Goal: Task Accomplishment & Management: Use online tool/utility

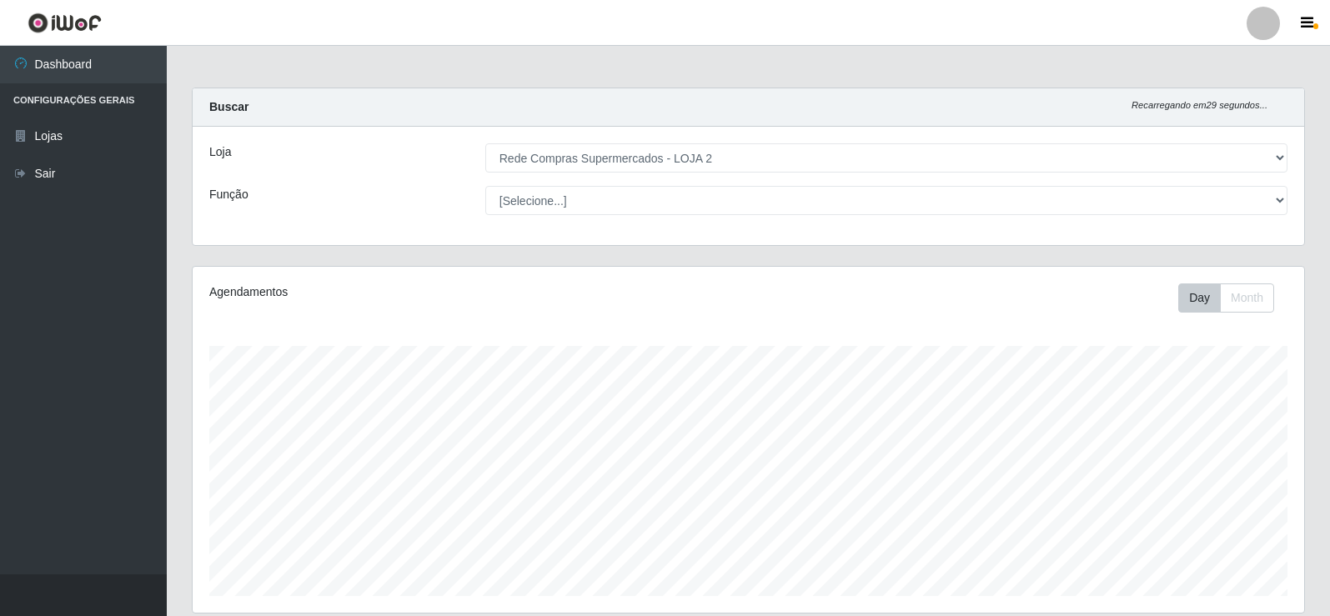
select select "161"
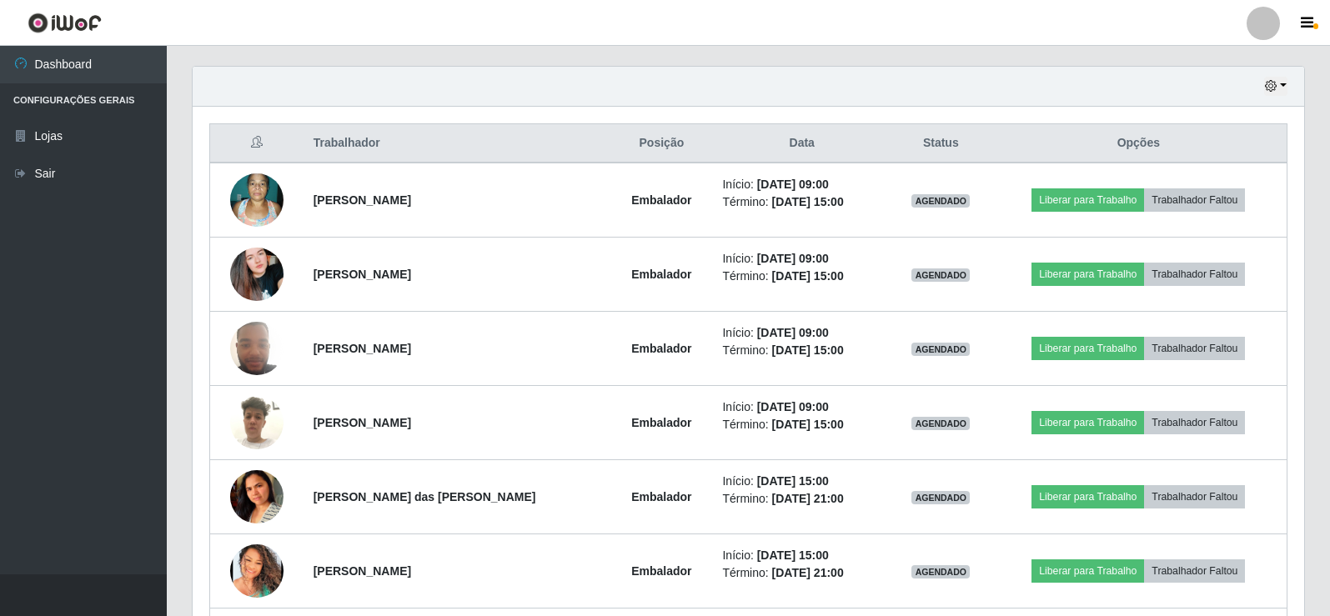
scroll to position [538, 0]
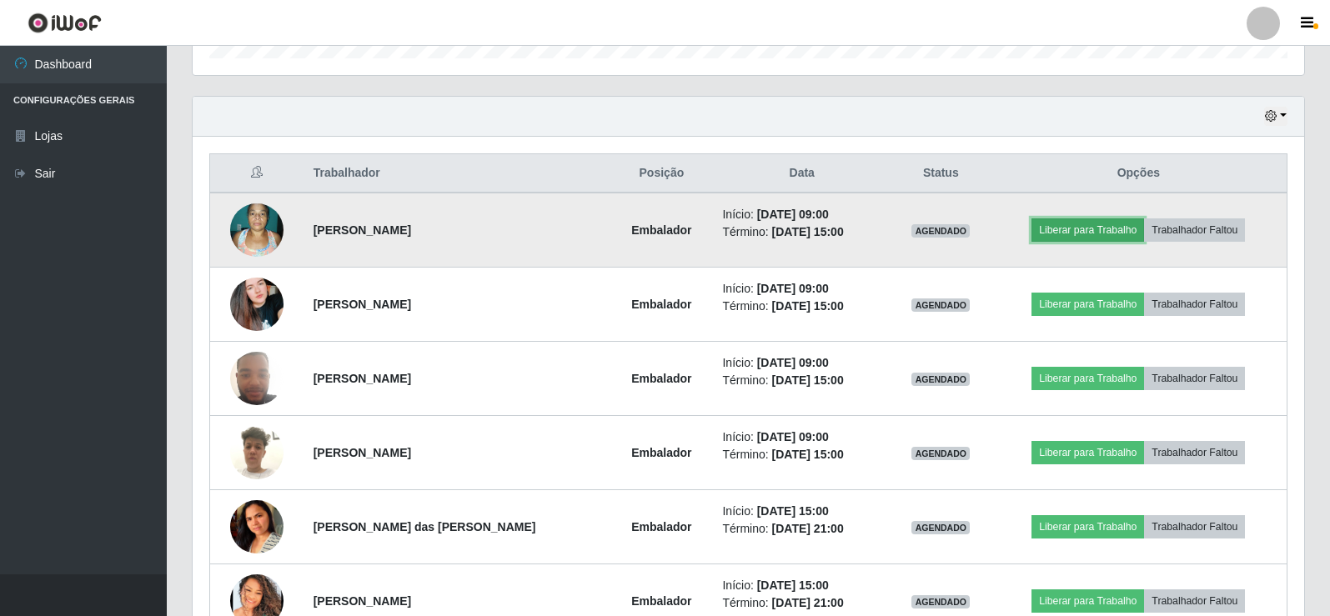
click at [1118, 226] on button "Liberar para Trabalho" at bounding box center [1088, 230] width 113 height 23
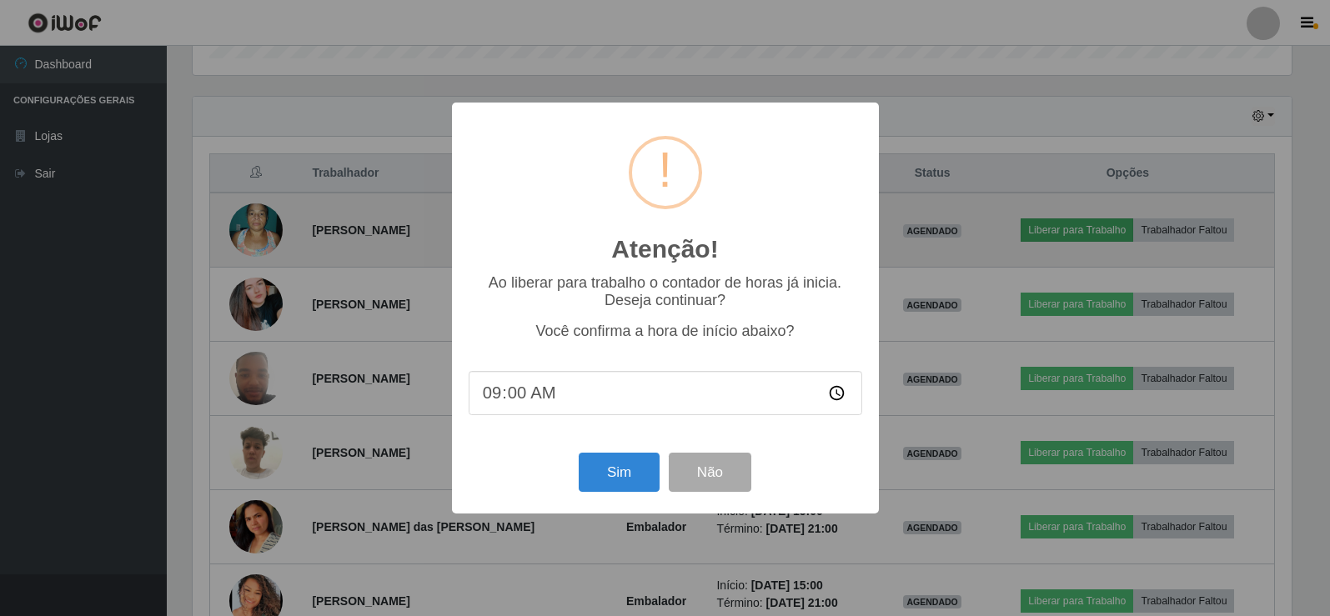
scroll to position [346, 1104]
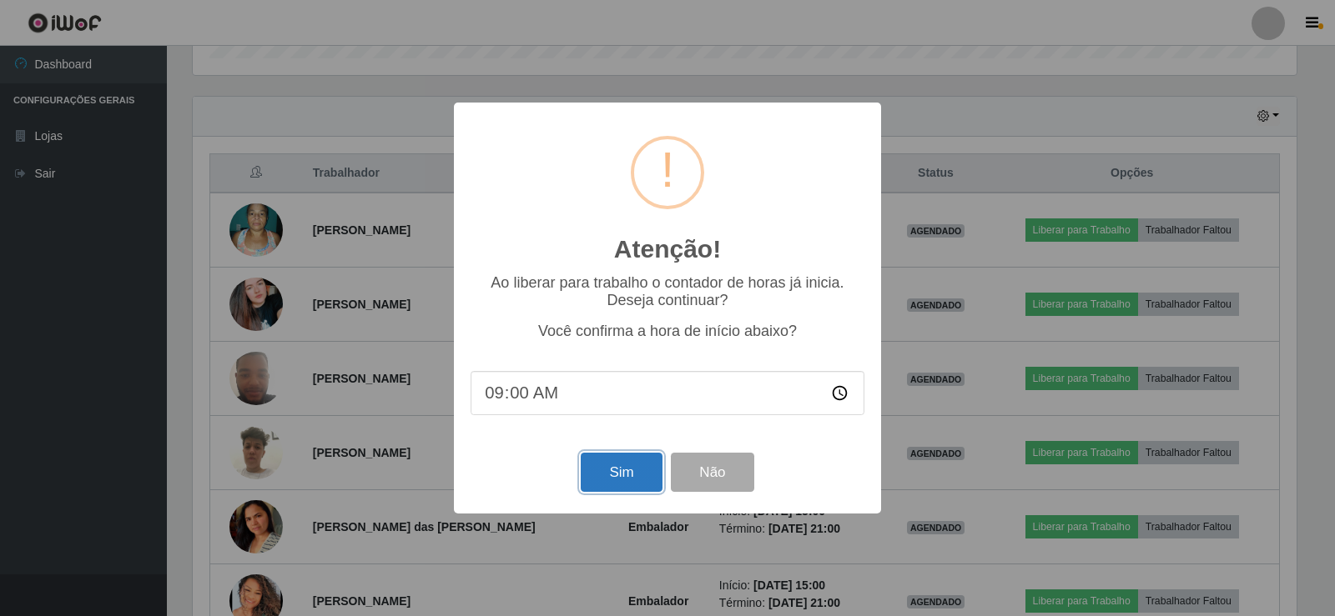
click at [589, 475] on button "Sim" at bounding box center [621, 472] width 81 height 39
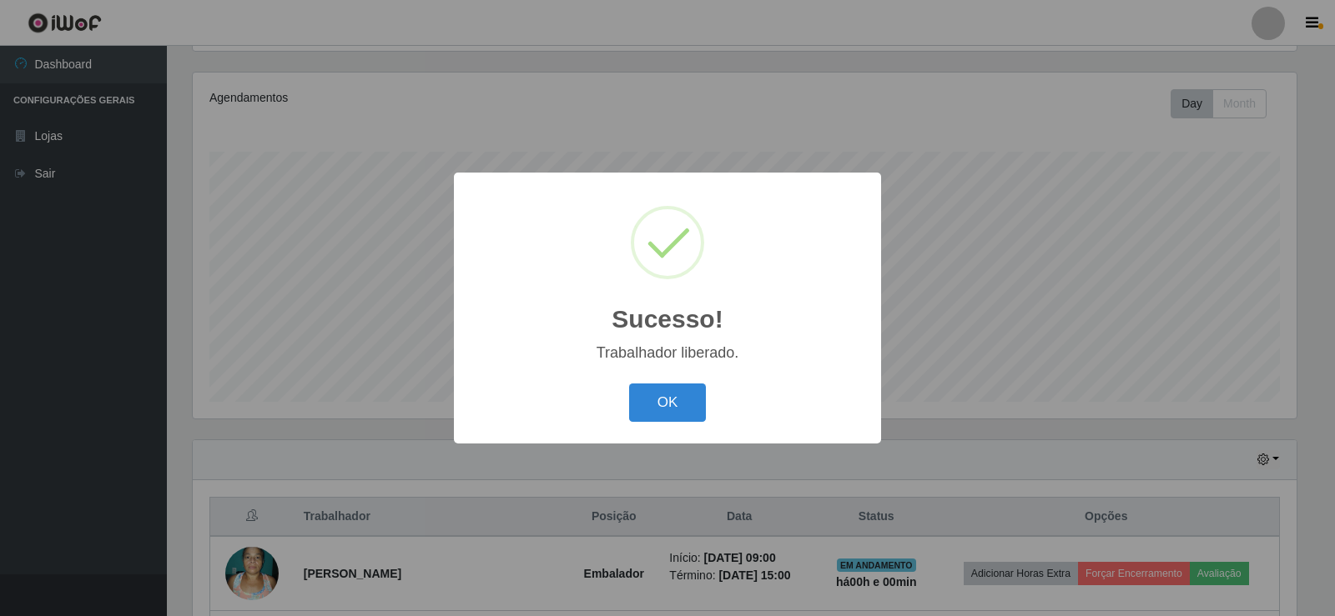
click at [671, 349] on div "Trabalhador liberado." at bounding box center [667, 353] width 394 height 18
click at [681, 411] on button "OK" at bounding box center [668, 403] width 78 height 39
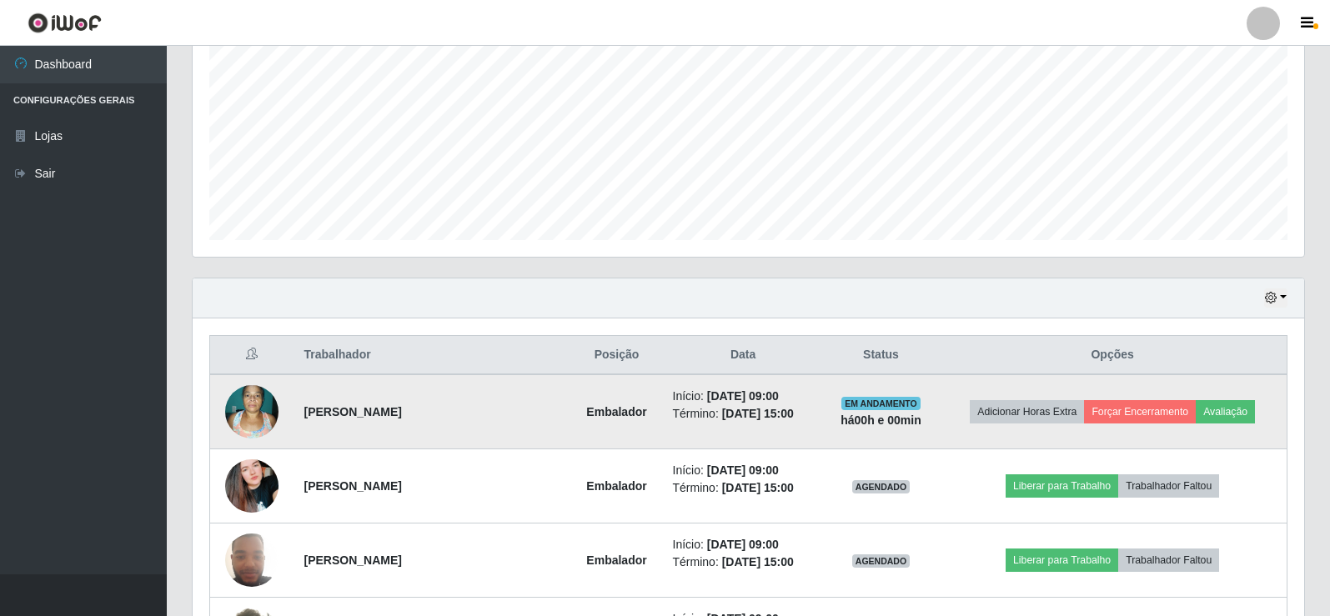
scroll to position [361, 0]
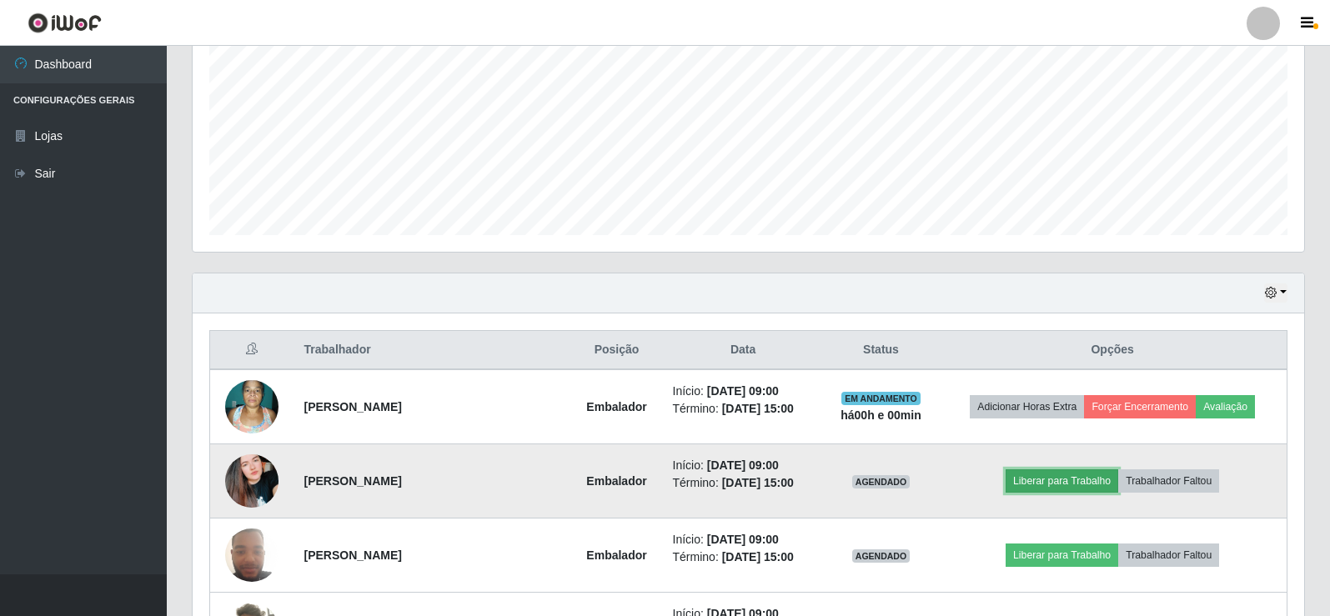
click at [1093, 478] on button "Liberar para Trabalho" at bounding box center [1062, 481] width 113 height 23
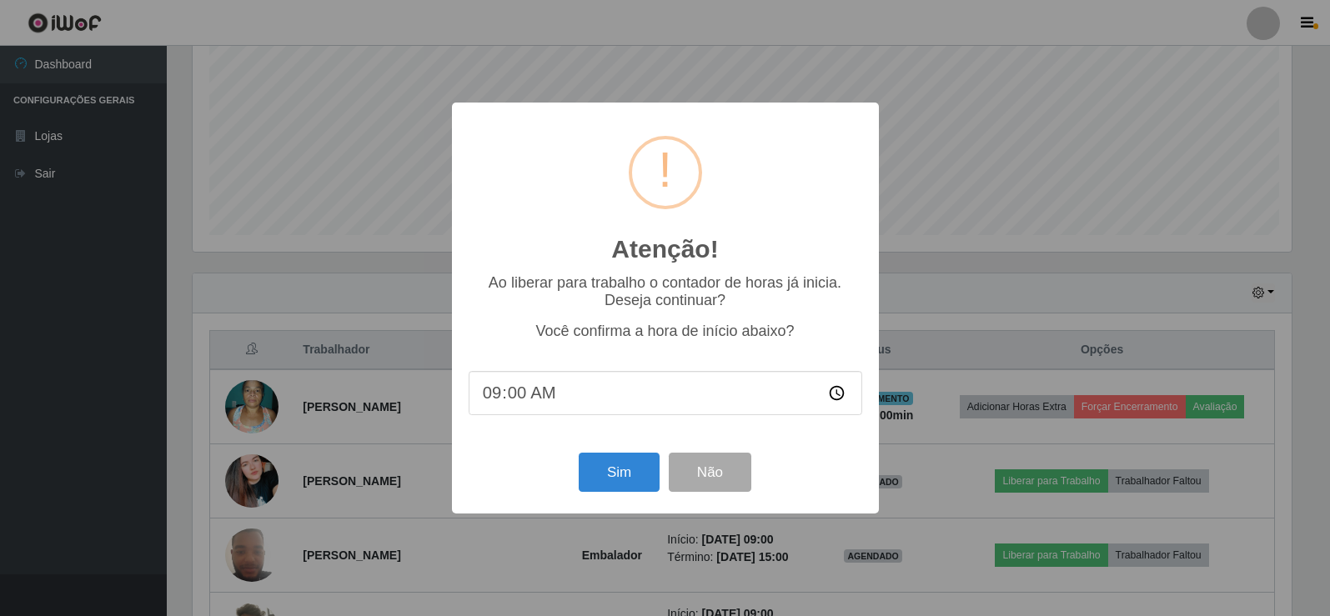
scroll to position [346, 1104]
click at [618, 466] on button "Sim" at bounding box center [621, 472] width 81 height 39
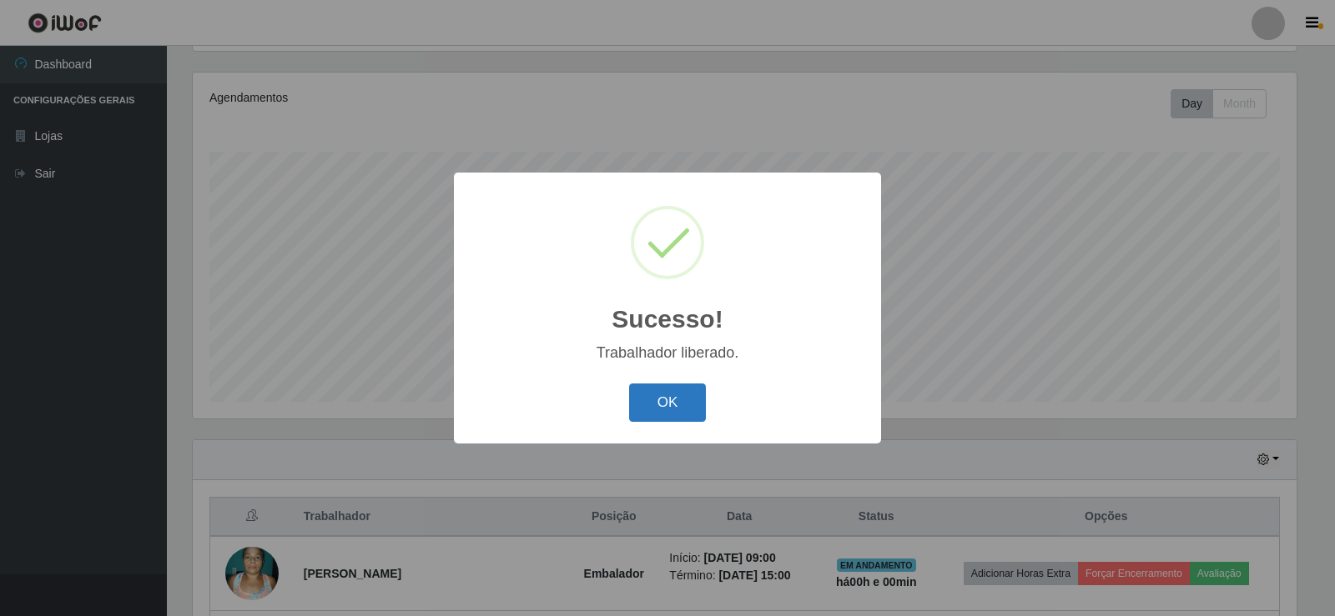
click at [643, 405] on button "OK" at bounding box center [668, 403] width 78 height 39
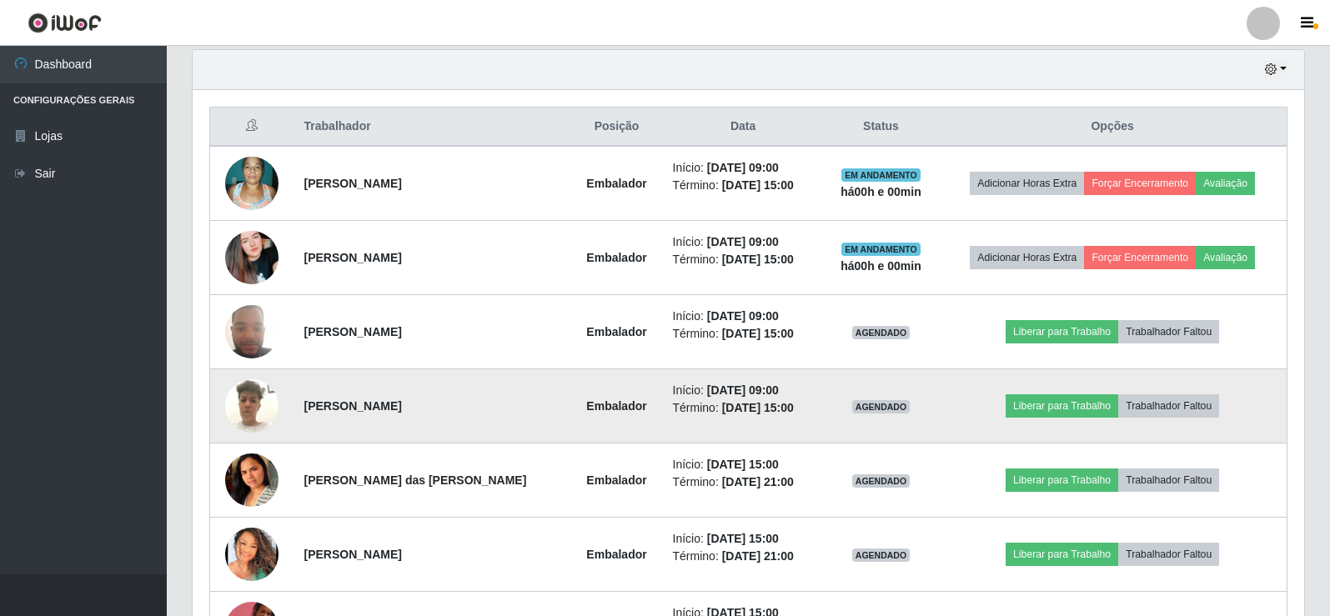
scroll to position [611, 0]
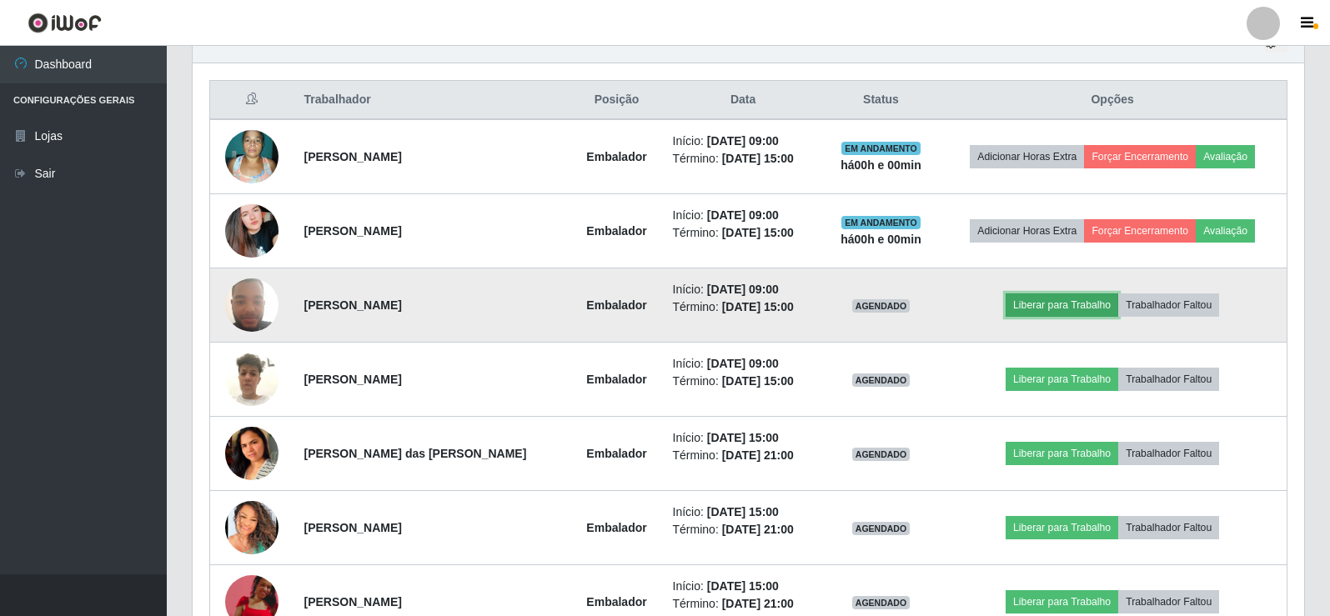
click at [1042, 304] on button "Liberar para Trabalho" at bounding box center [1062, 305] width 113 height 23
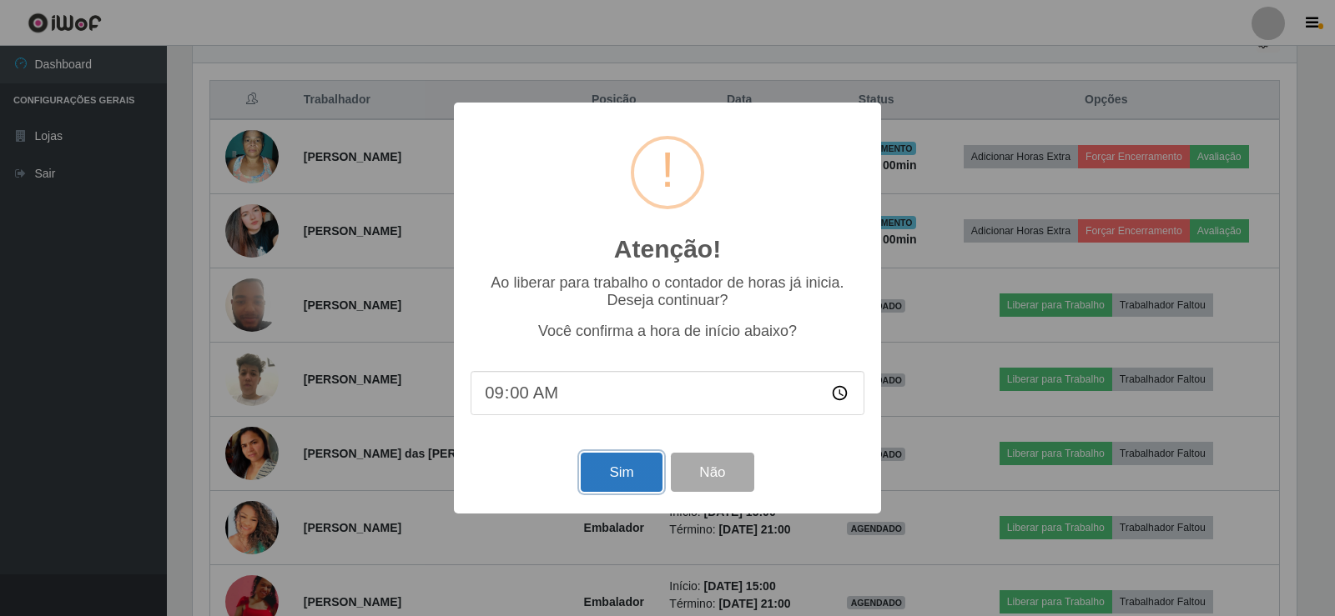
click at [602, 481] on button "Sim" at bounding box center [621, 472] width 81 height 39
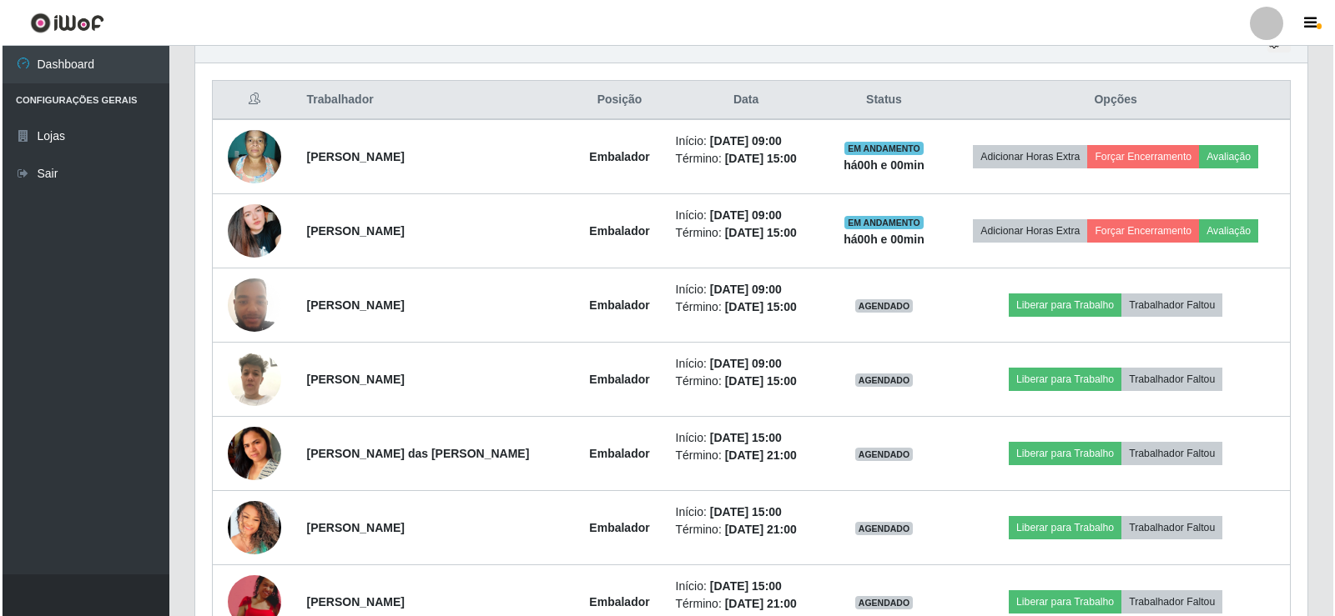
scroll to position [0, 0]
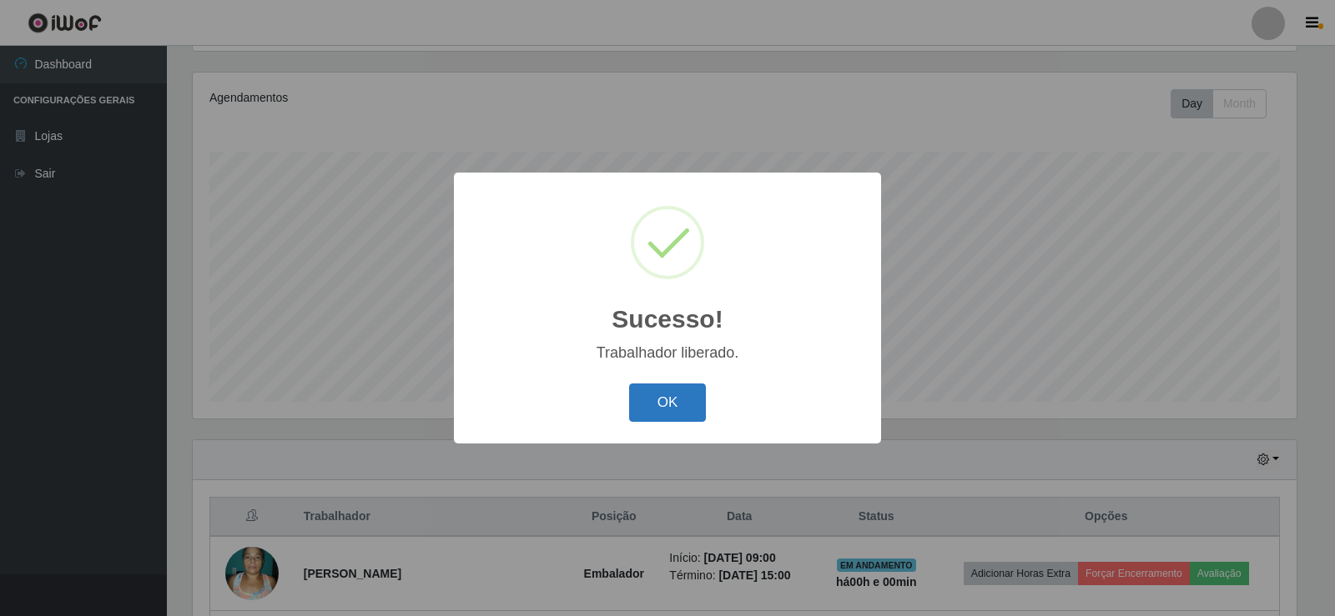
click at [659, 407] on button "OK" at bounding box center [668, 403] width 78 height 39
